Goal: Find specific page/section

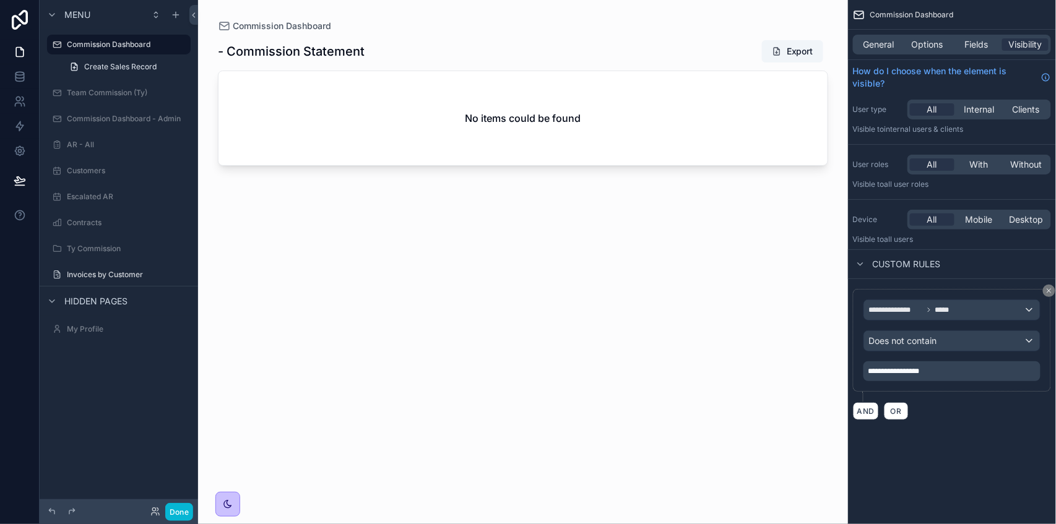
click at [162, 511] on div "Done" at bounding box center [169, 512] width 50 height 18
click at [155, 513] on icon at bounding box center [155, 512] width 10 height 10
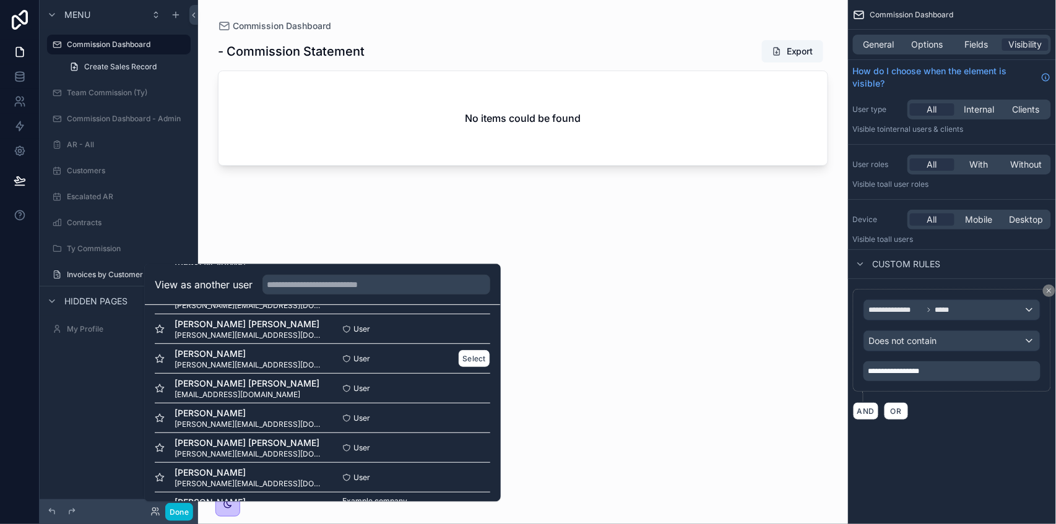
scroll to position [239, 0]
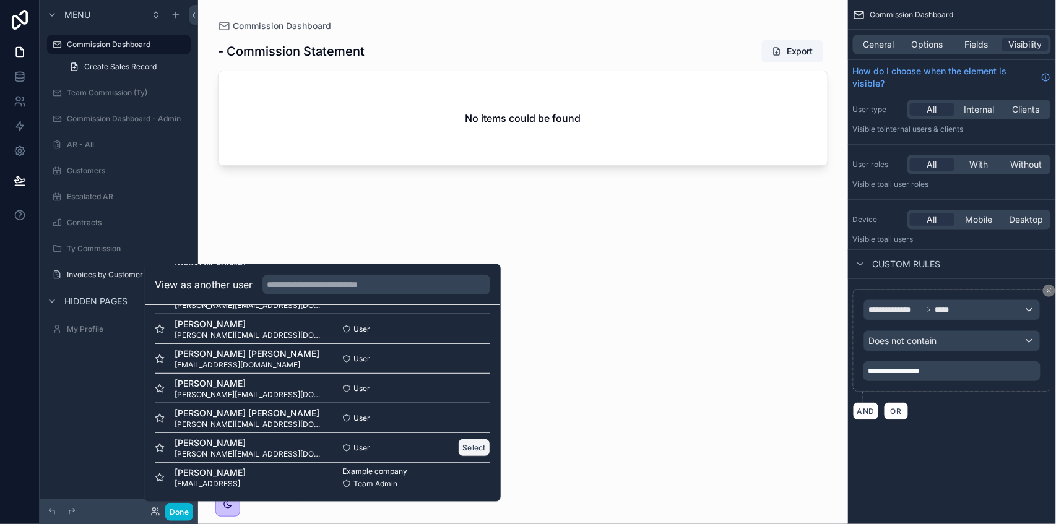
click at [462, 446] on button "Select" at bounding box center [474, 448] width 32 height 18
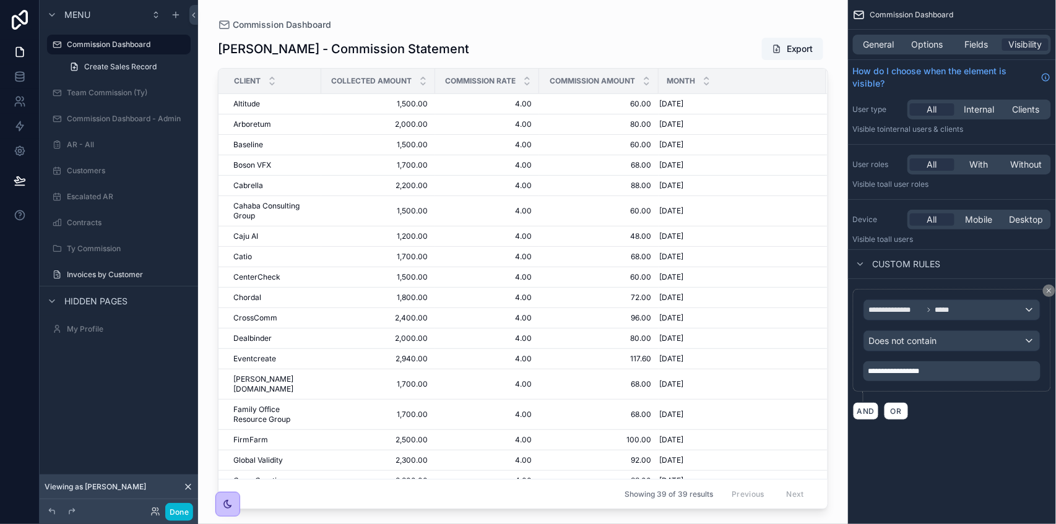
click at [681, 44] on div "scrollable content" at bounding box center [523, 255] width 650 height 510
click at [211, 84] on div "Commission Dashboard [PERSON_NAME] - Commission Statement Export Client Collect…" at bounding box center [523, 255] width 650 height 510
click at [103, 272] on label "Invoices by Customer" at bounding box center [116, 275] width 99 height 10
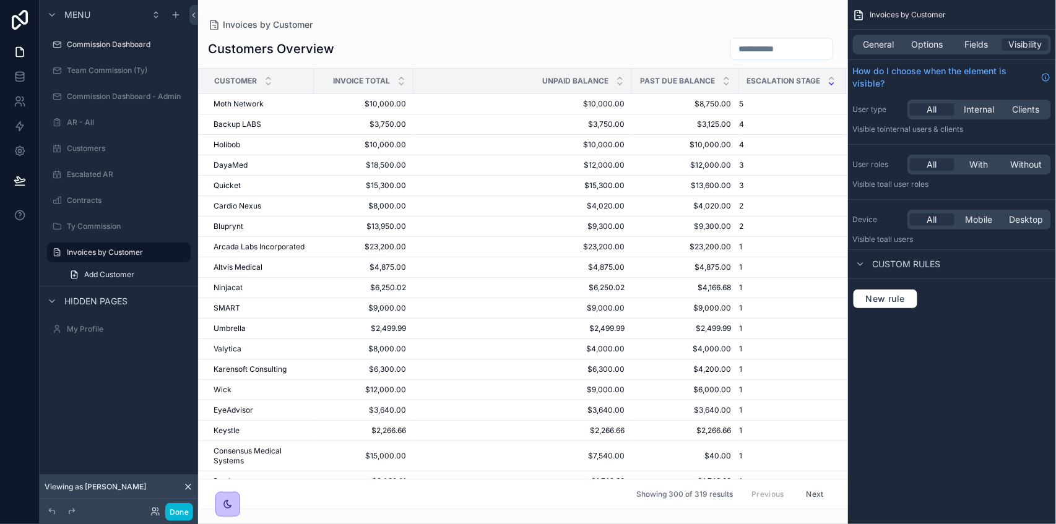
click at [601, 124] on div "scrollable content" at bounding box center [523, 262] width 650 height 524
